Goal: Information Seeking & Learning: Learn about a topic

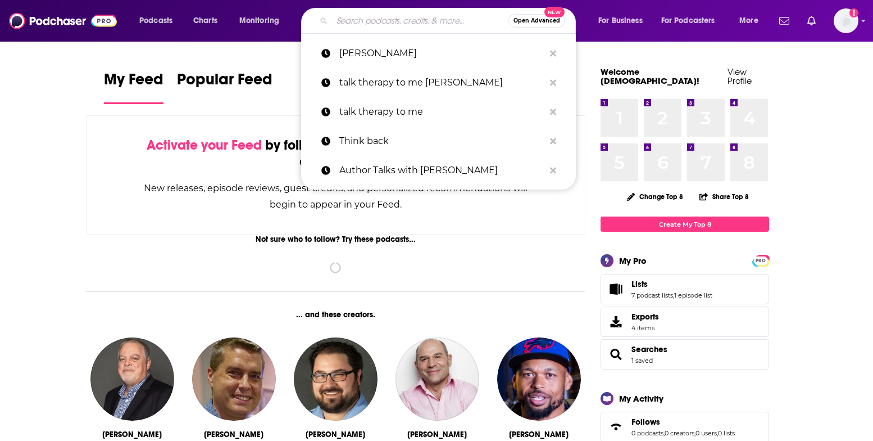
click at [347, 24] on input "Search podcasts, credits, & more..." at bounding box center [420, 21] width 176 height 18
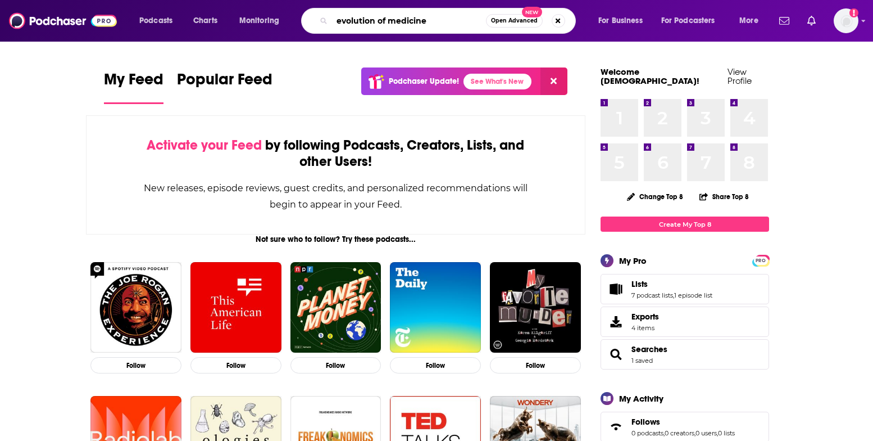
type input "evolution of medicine"
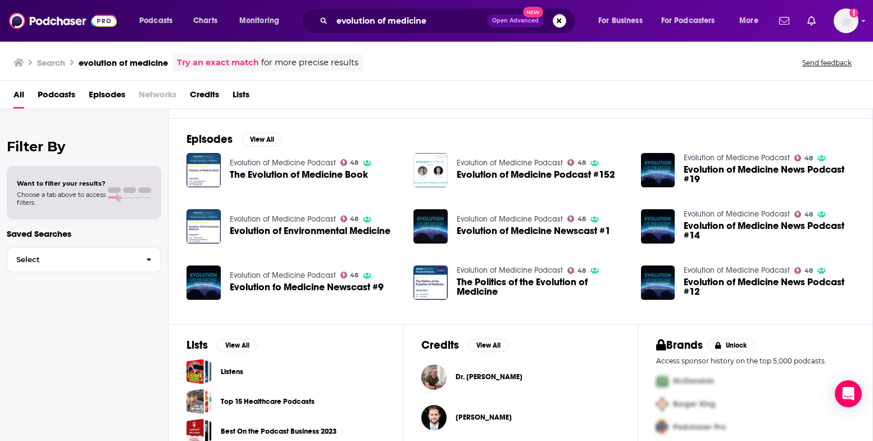
scroll to position [194, 0]
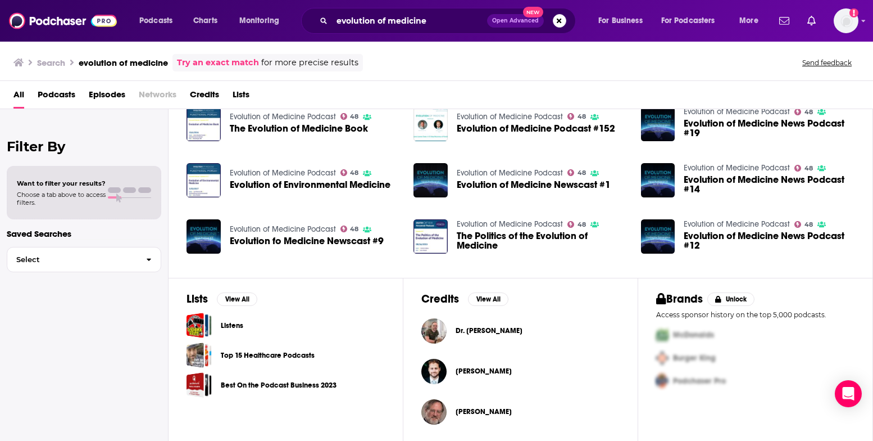
click at [470, 369] on span "James Maskell" at bounding box center [484, 370] width 56 height 9
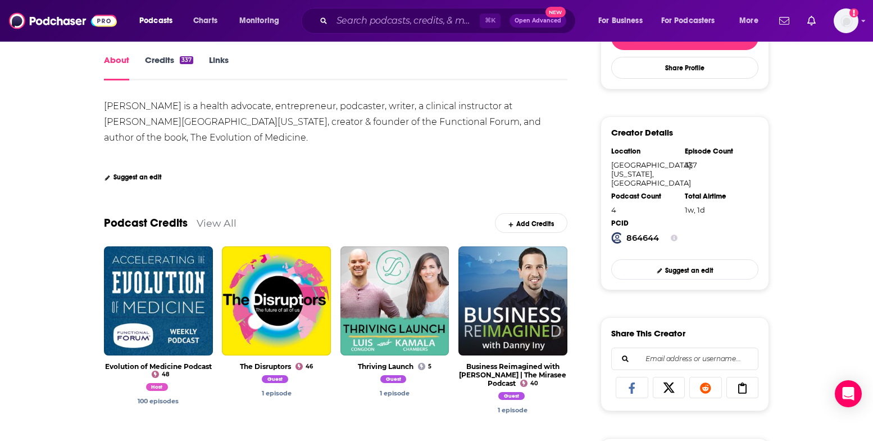
scroll to position [202, 0]
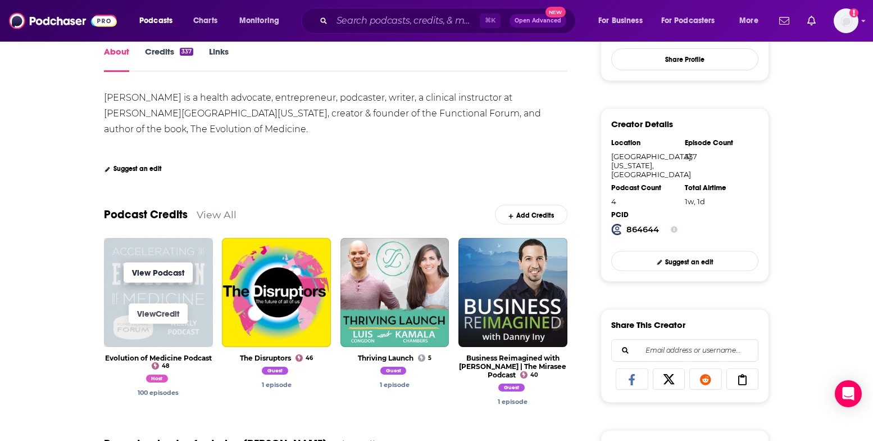
click at [150, 275] on link "View Podcast" at bounding box center [158, 272] width 69 height 20
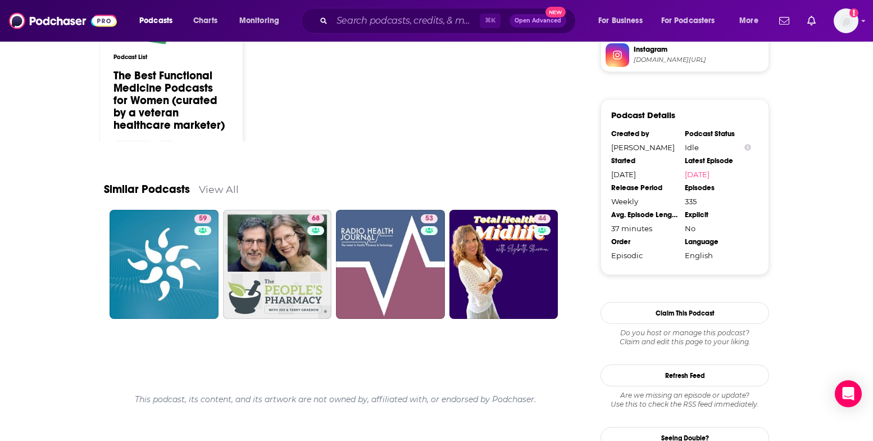
scroll to position [1095, 0]
